Goal: Download file/media

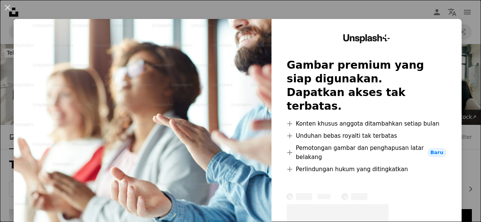
scroll to position [190, 0]
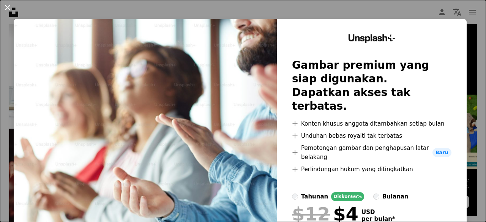
click at [8, 5] on button "An X shape" at bounding box center [7, 7] width 9 height 9
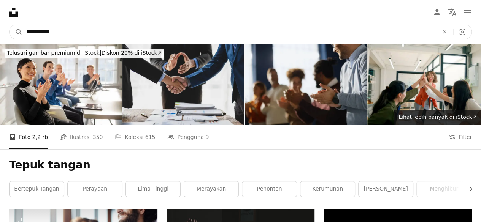
click at [62, 26] on input "**********" at bounding box center [228, 32] width 413 height 14
type input "******"
click at [9, 25] on button "A magnifying glass" at bounding box center [15, 32] width 13 height 14
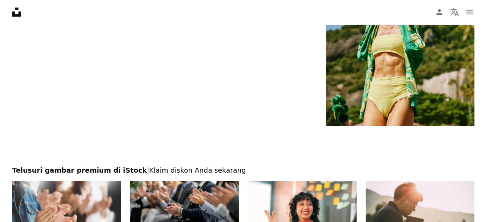
scroll to position [1144, 0]
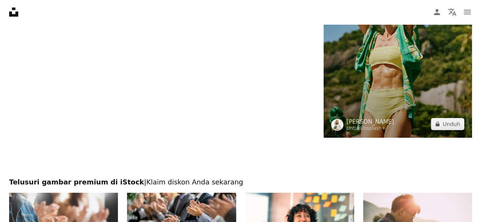
click at [407, 82] on img at bounding box center [397, 27] width 148 height 222
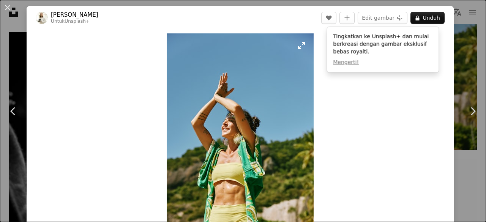
click at [265, 158] on img "Perbesar pada gambar ini" at bounding box center [240, 143] width 147 height 220
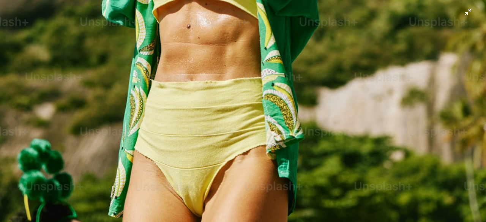
scroll to position [489, 0]
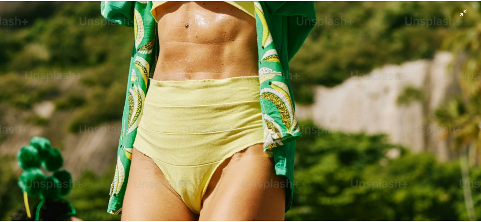
scroll to position [31, 0]
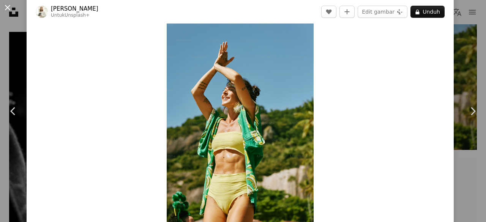
click at [9, 4] on button "An X shape" at bounding box center [7, 7] width 9 height 9
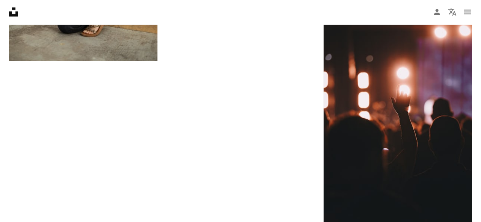
scroll to position [2208, 0]
